Goal: Use online tool/utility: Use online tool/utility

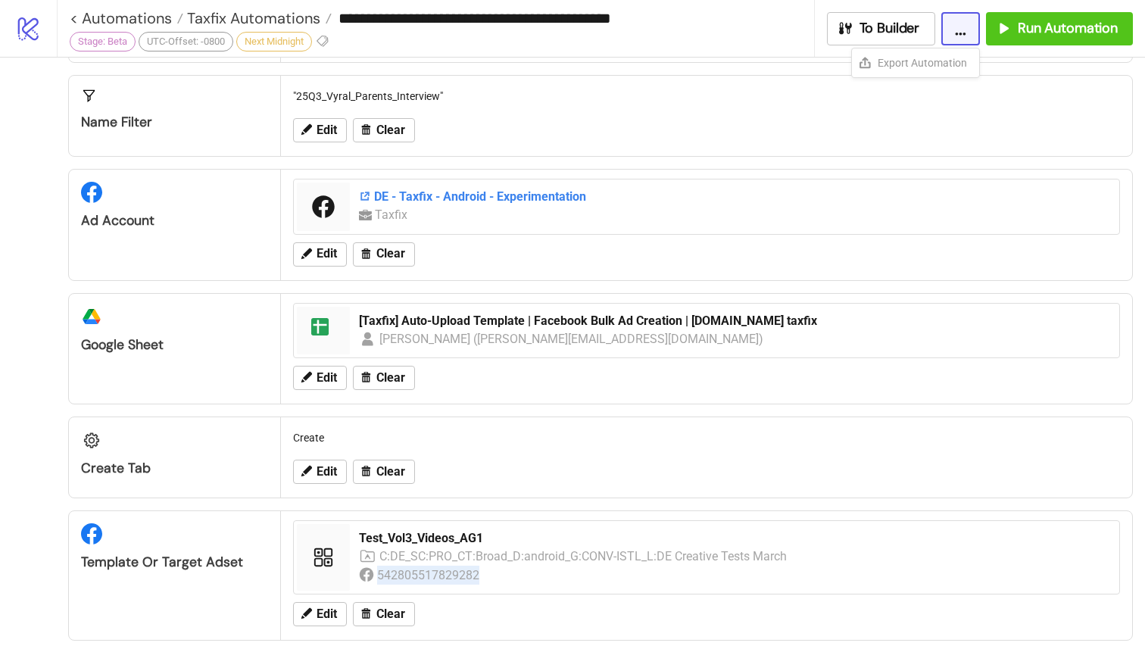
scroll to position [223, 0]
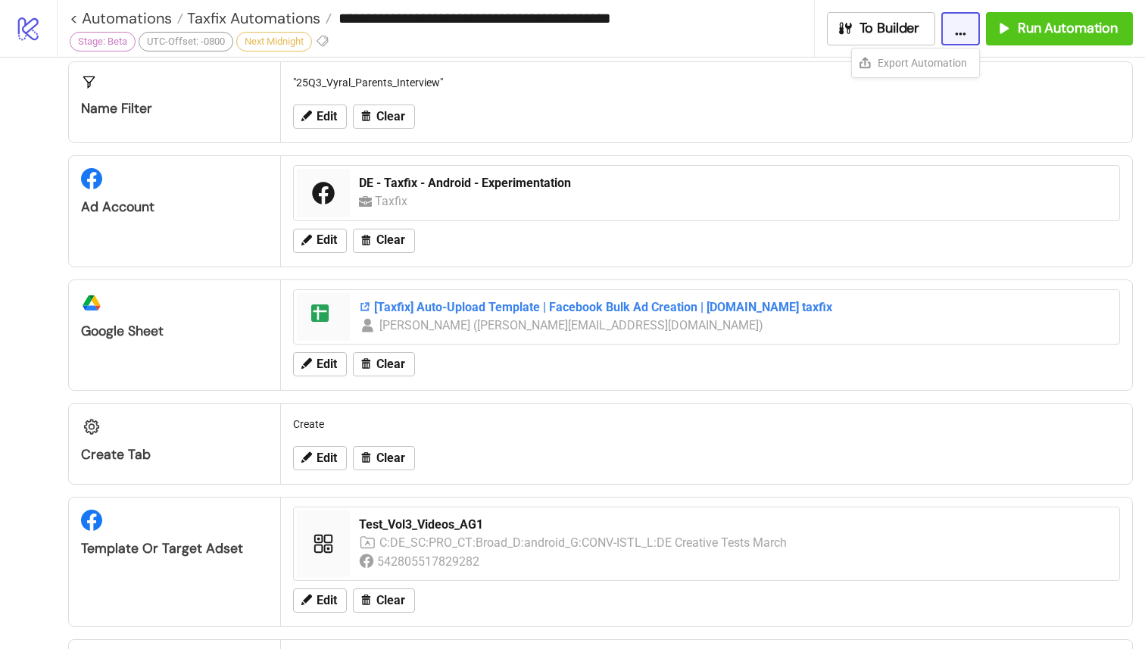
click at [556, 308] on div "[Taxfix] Auto-Upload Template | Facebook Bulk Ad Creation | [DOMAIN_NAME] taxfix" at bounding box center [735, 307] width 752 height 17
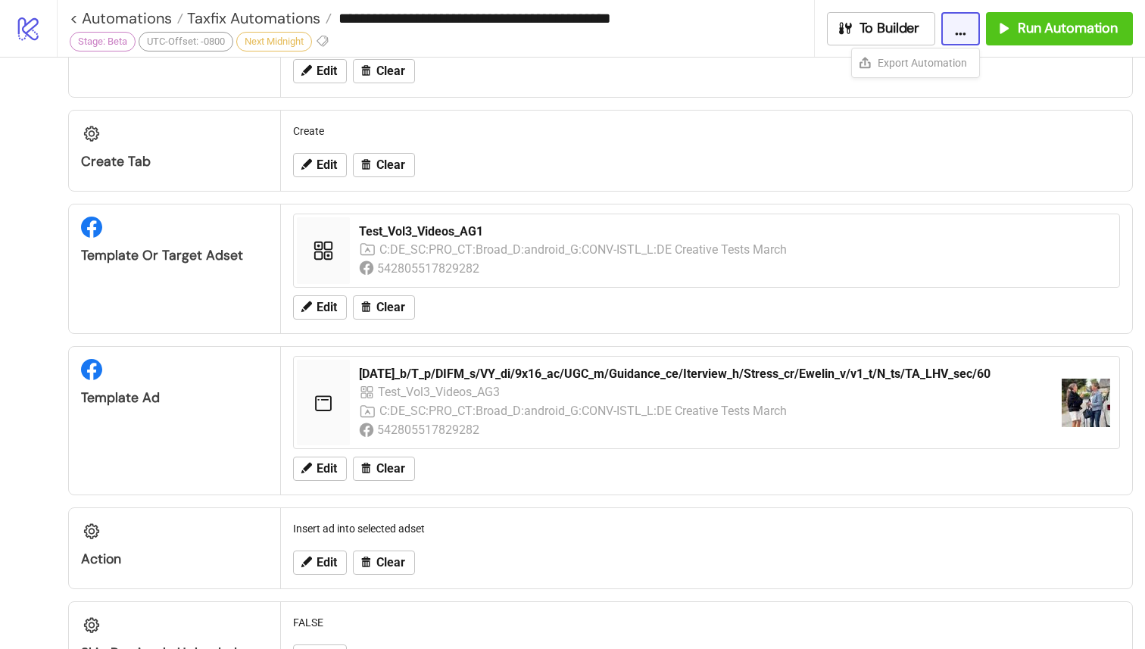
scroll to position [514, 0]
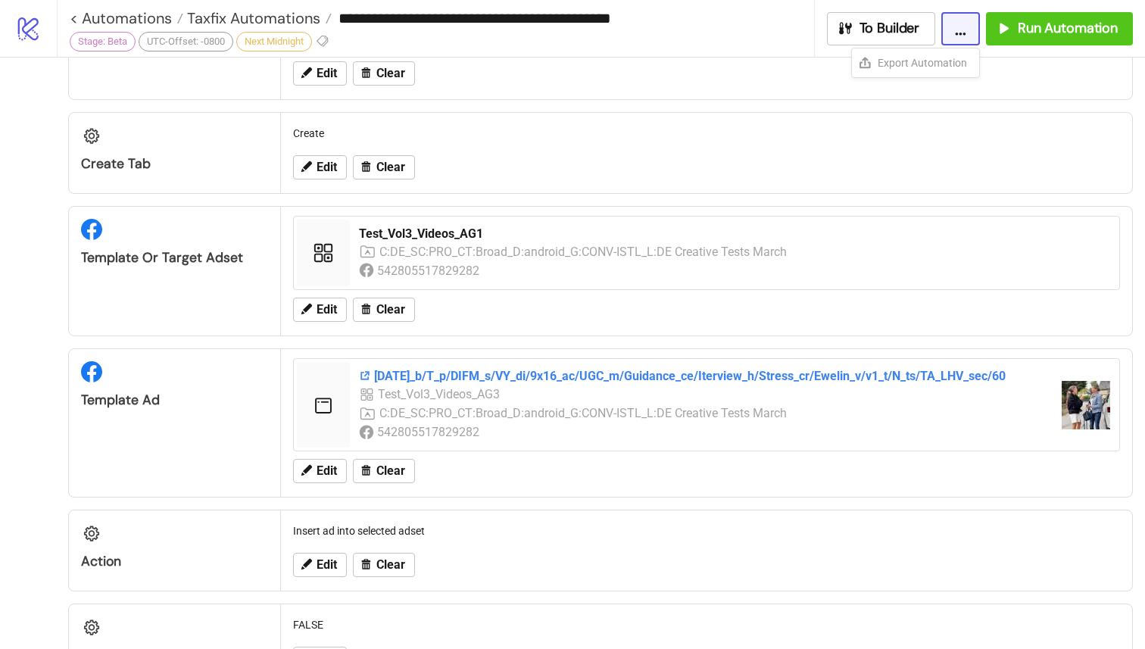
click at [618, 373] on div "[DATE]_b/T_p/DIFM_s/VY_di/9x16_ac/UGC_m/Guidance_ce/Iterview_h/Stress_cr/Ewelin…" at bounding box center [704, 376] width 691 height 17
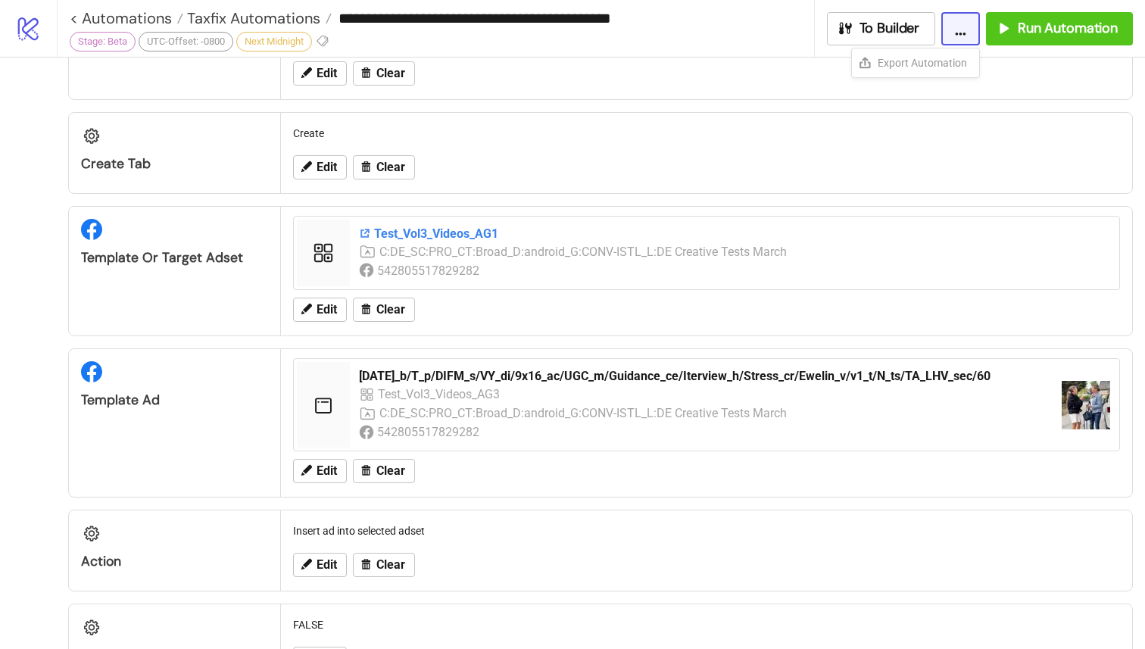
click at [444, 236] on div "Test_Vol3_Videos_AG1" at bounding box center [735, 234] width 752 height 17
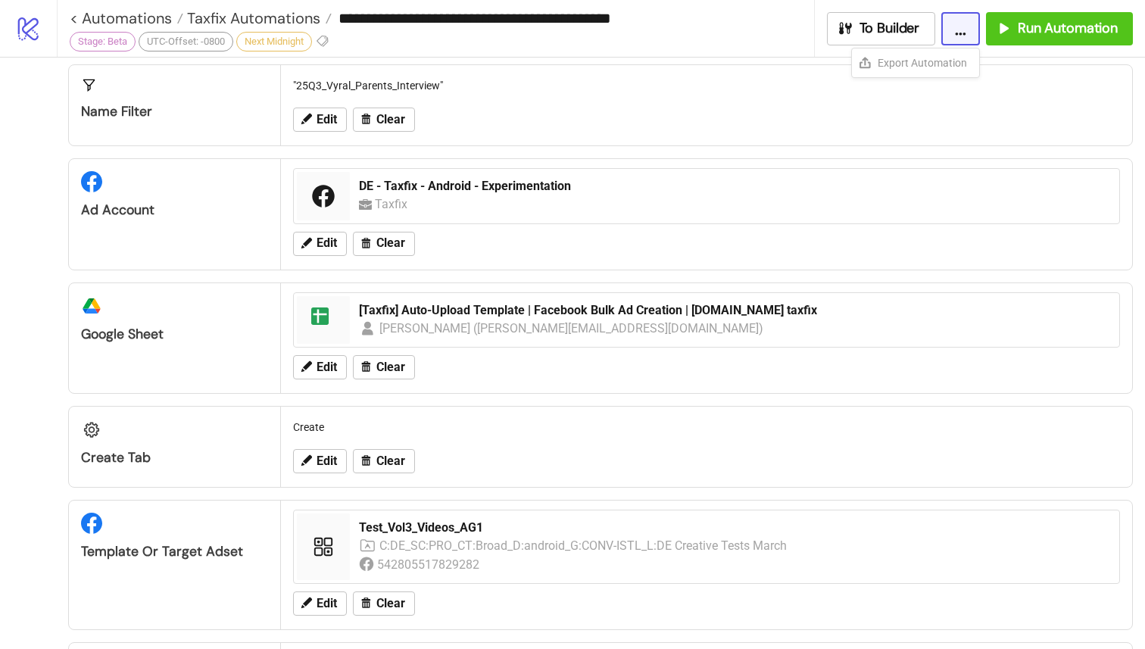
scroll to position [223, 0]
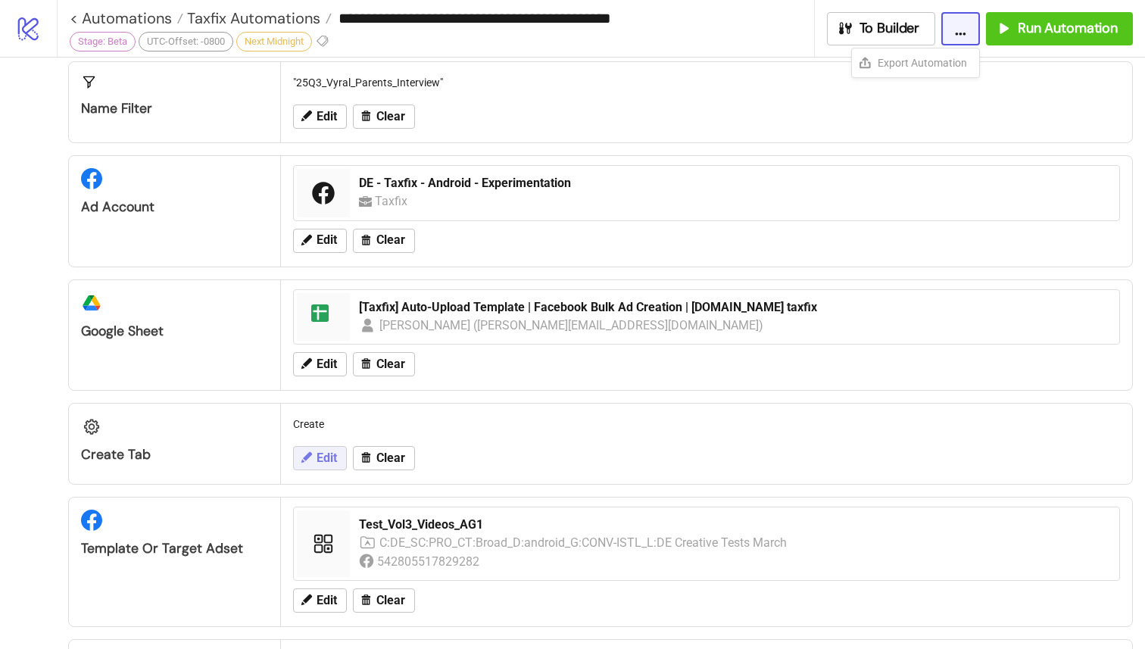
click at [293, 457] on button "Edit" at bounding box center [320, 458] width 54 height 24
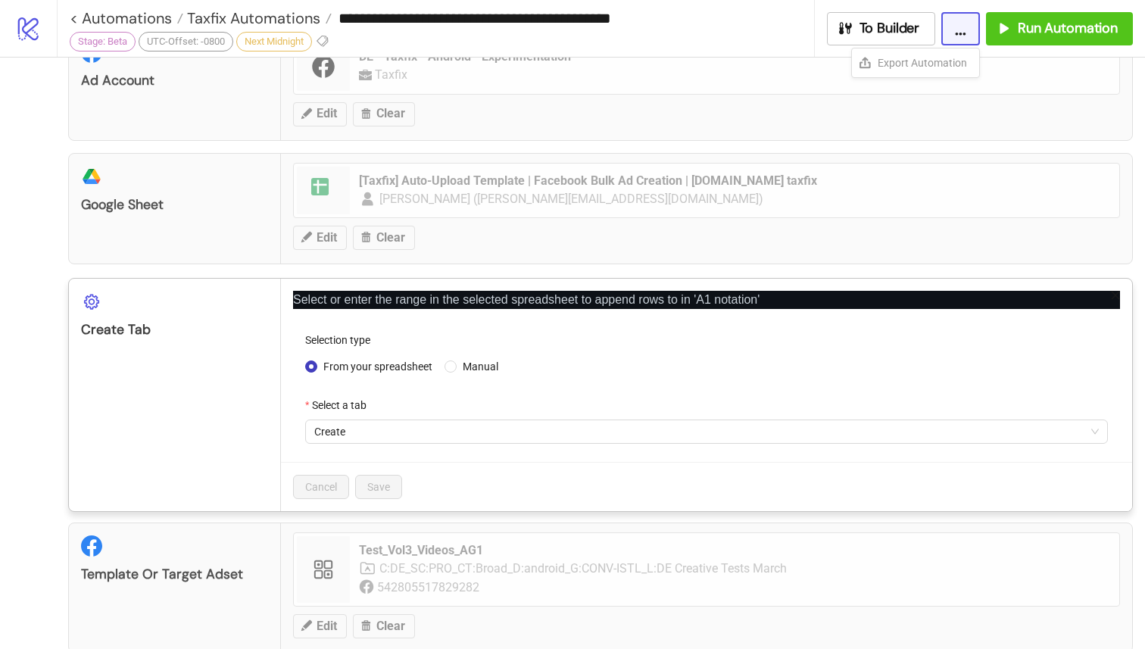
scroll to position [356, 0]
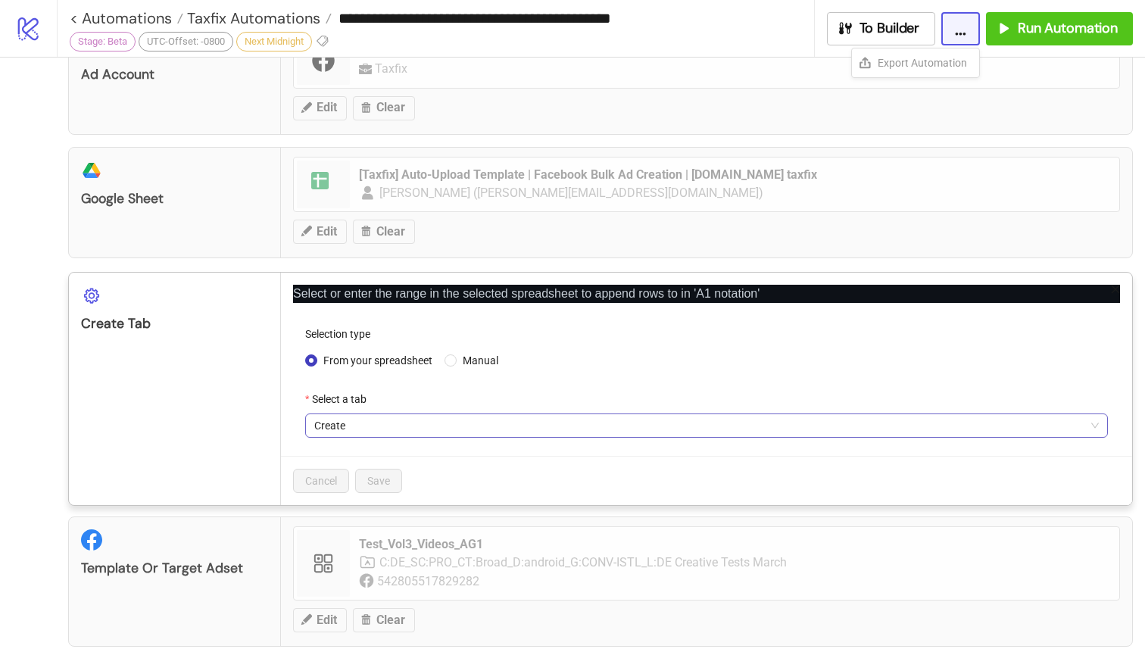
click at [625, 427] on span "Create" at bounding box center [706, 425] width 785 height 23
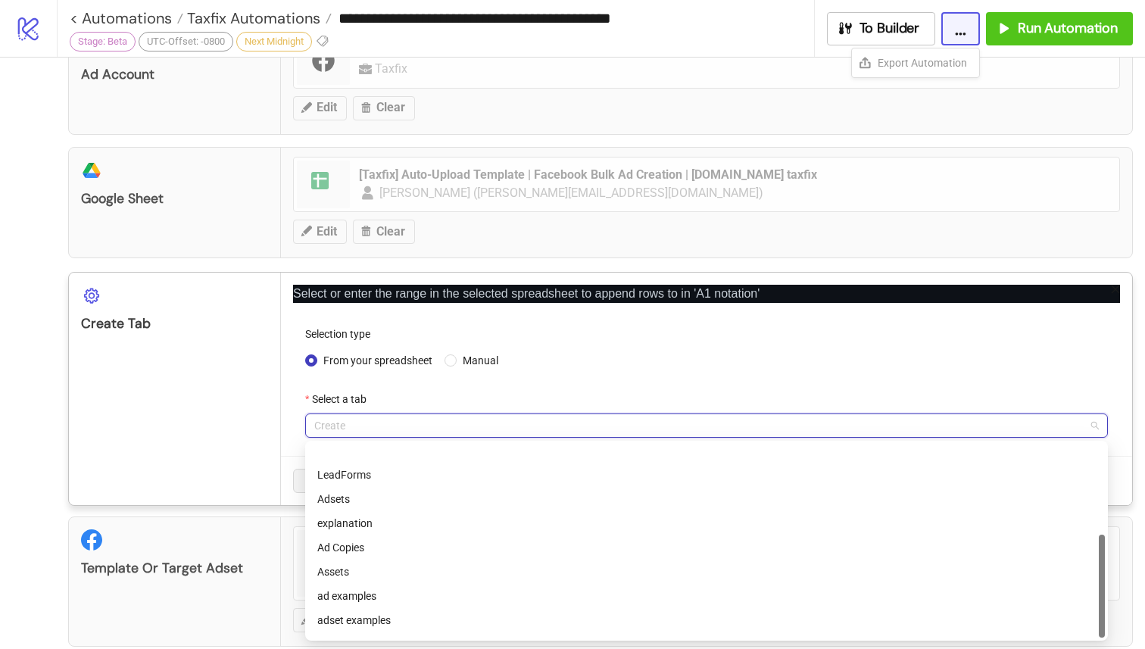
scroll to position [170, 0]
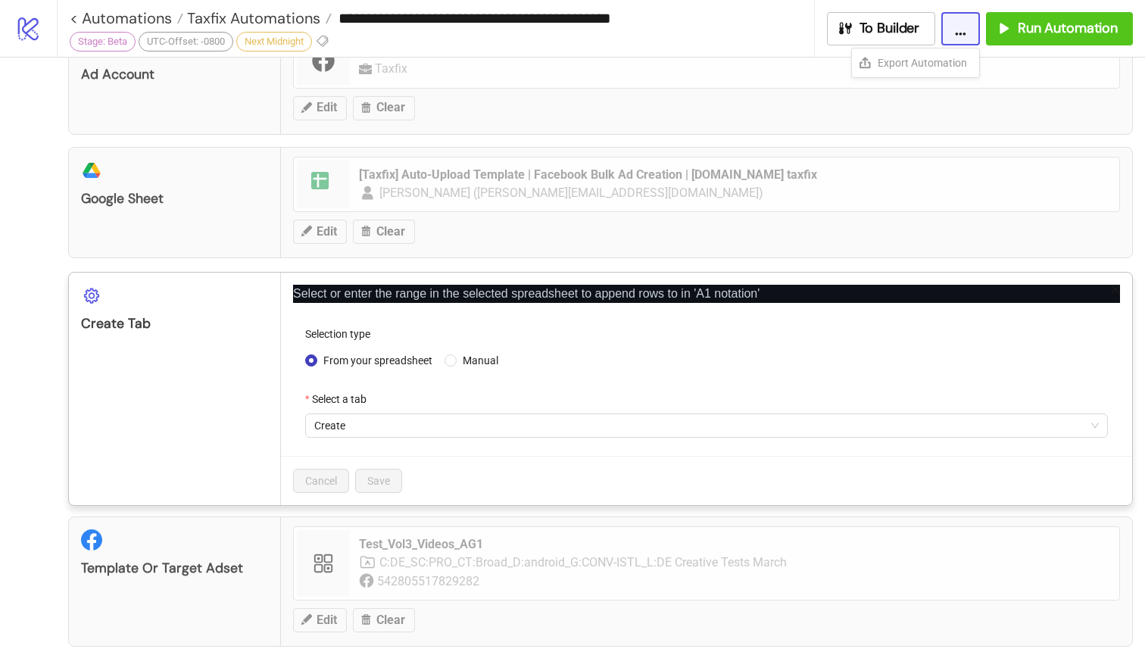
click at [390, 533] on div "**********" at bounding box center [572, 324] width 1145 height 649
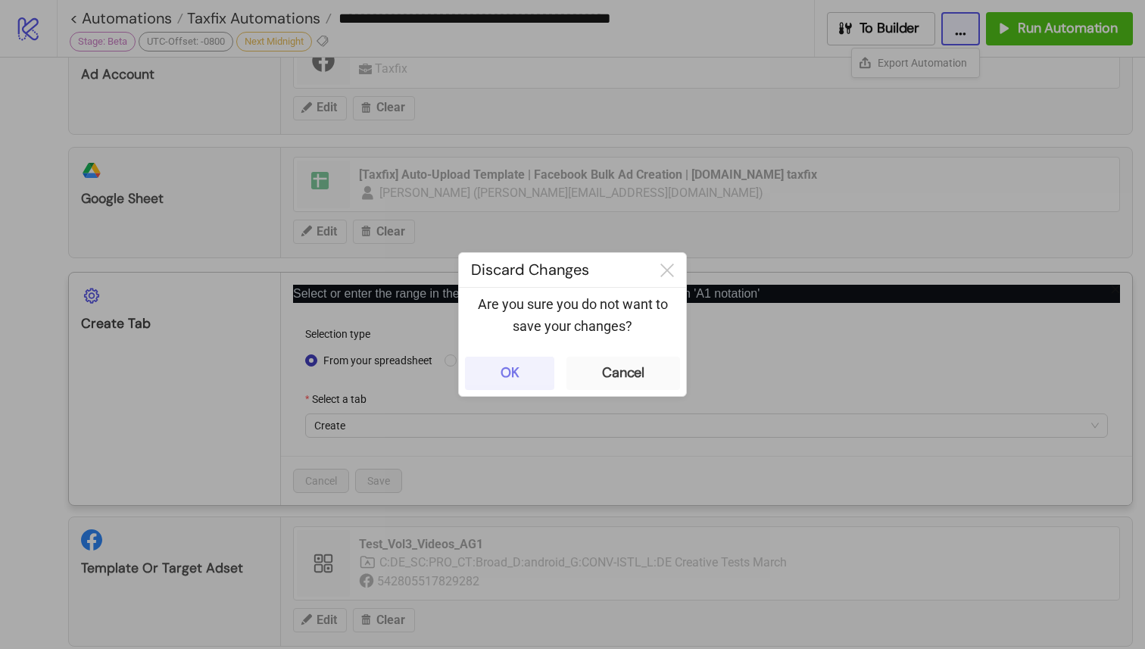
click at [528, 381] on button "OK" at bounding box center [509, 373] width 89 height 33
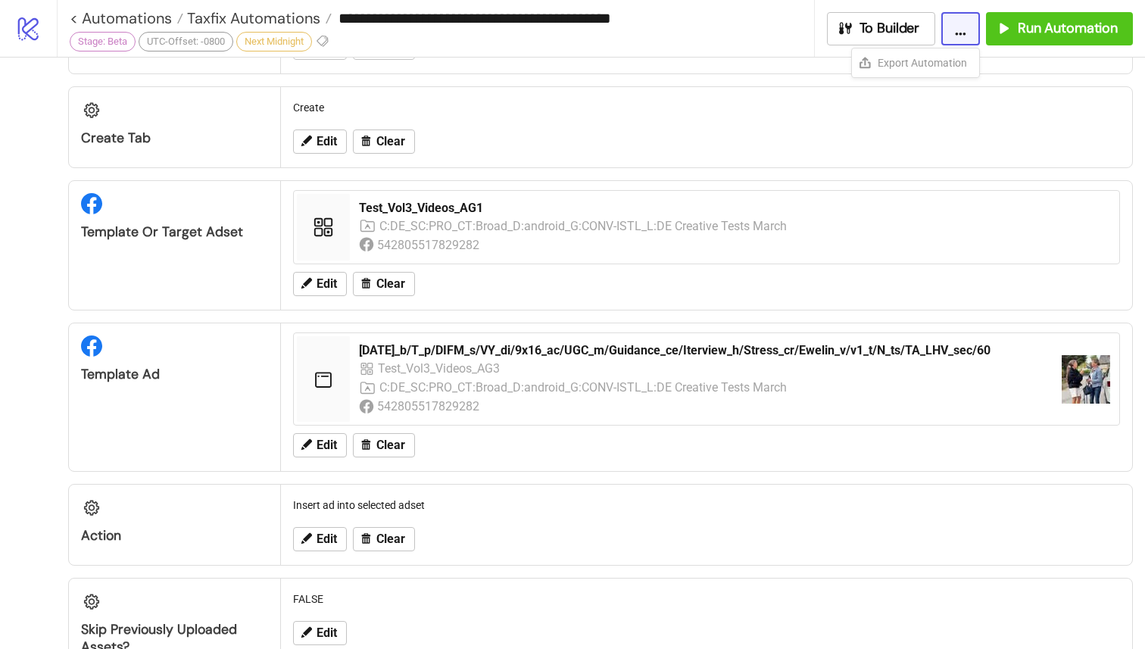
scroll to position [595, 0]
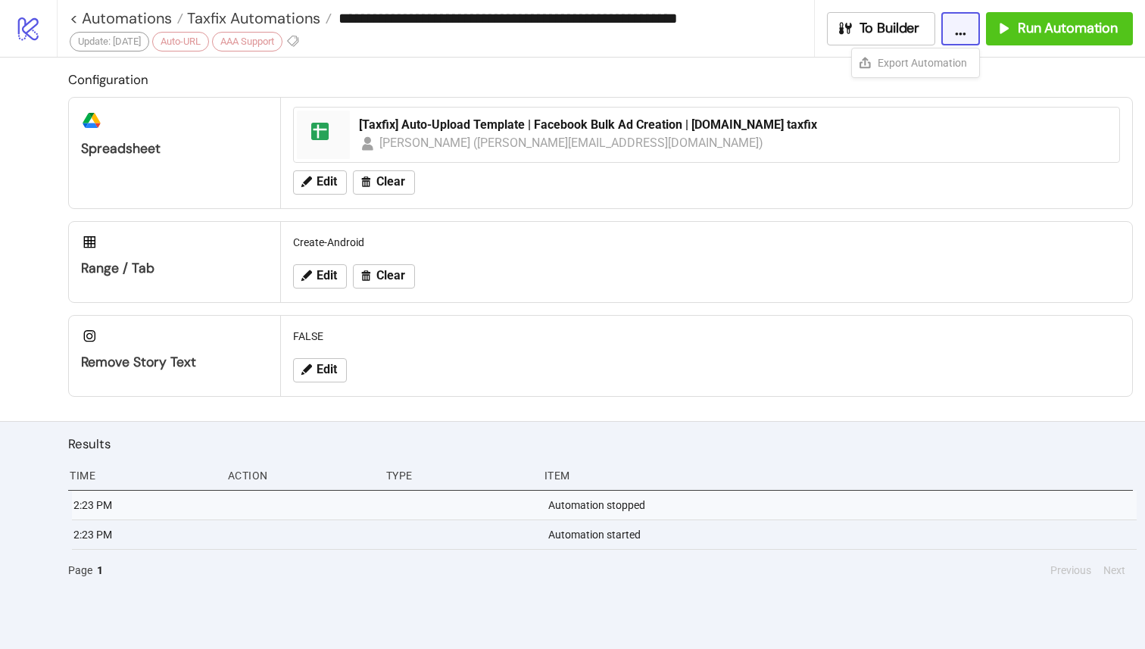
click at [34, 267] on div "Configuration platform/google_drive Spreadsheet spreadsheet [Taxfix] Auto-Uploa…" at bounding box center [572, 240] width 1145 height 364
